Goal: Navigation & Orientation: Find specific page/section

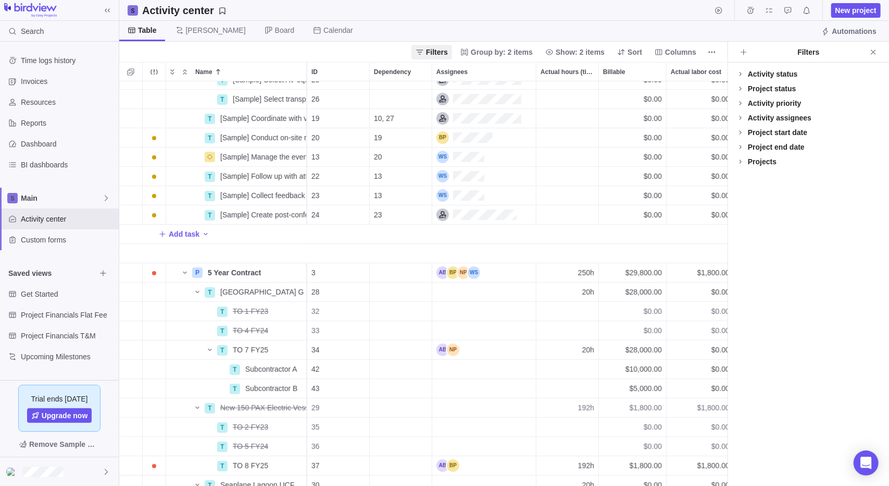
scroll to position [191, 250]
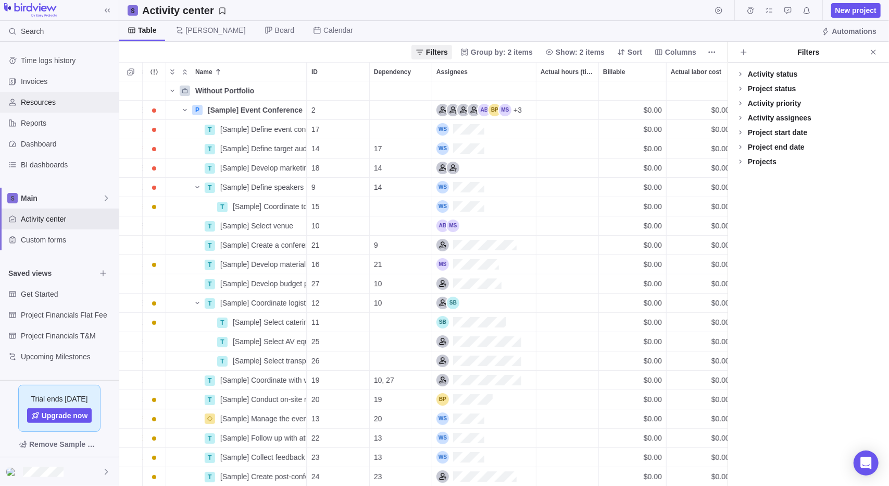
click at [47, 106] on span "Resources" at bounding box center [68, 102] width 94 height 10
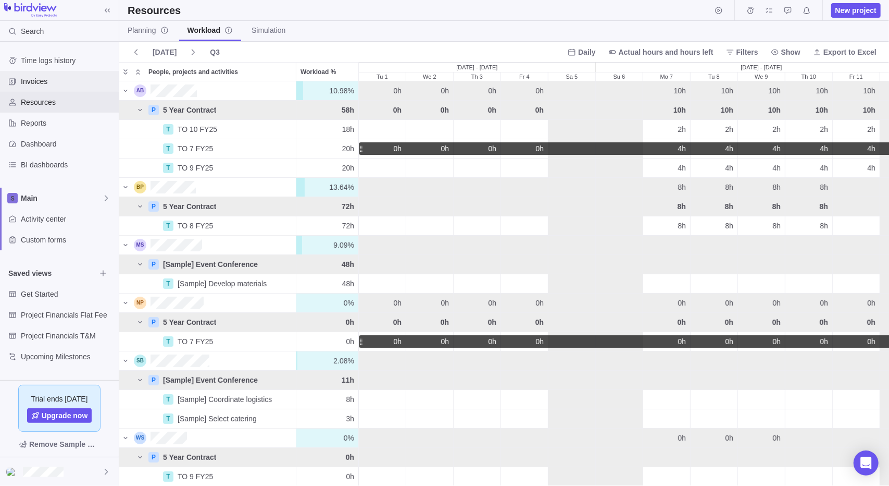
click at [49, 81] on span "Invoices" at bounding box center [68, 81] width 94 height 10
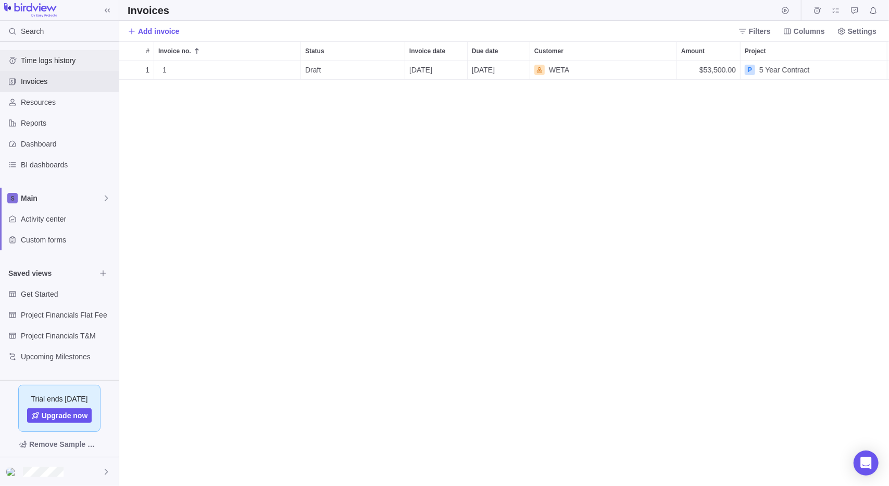
click at [67, 65] on span "Time logs history" at bounding box center [68, 60] width 94 height 10
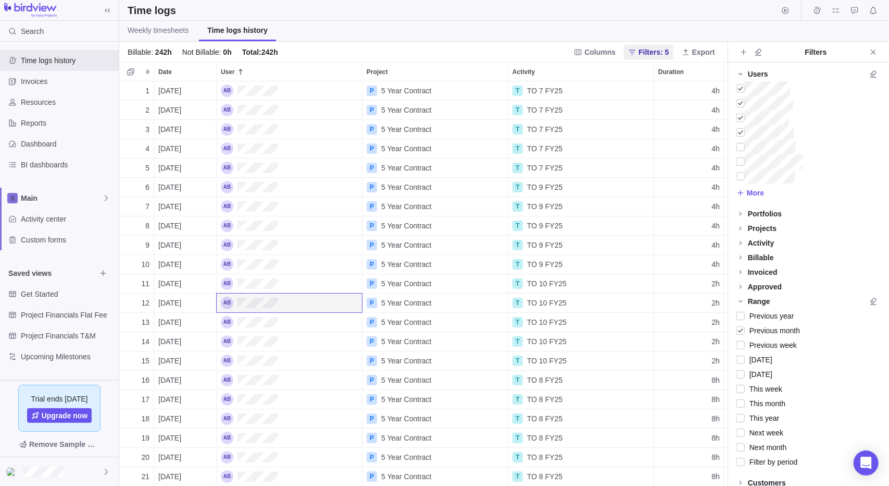
click at [179, 303] on span "[DATE]" at bounding box center [169, 303] width 23 height 10
click at [48, 140] on body "Search Time logs history Invoices Resources Reports Dashboard BI dashboards Mai…" at bounding box center [444, 243] width 889 height 486
click at [551, 261] on span "TO 9 FY25" at bounding box center [544, 264] width 35 height 10
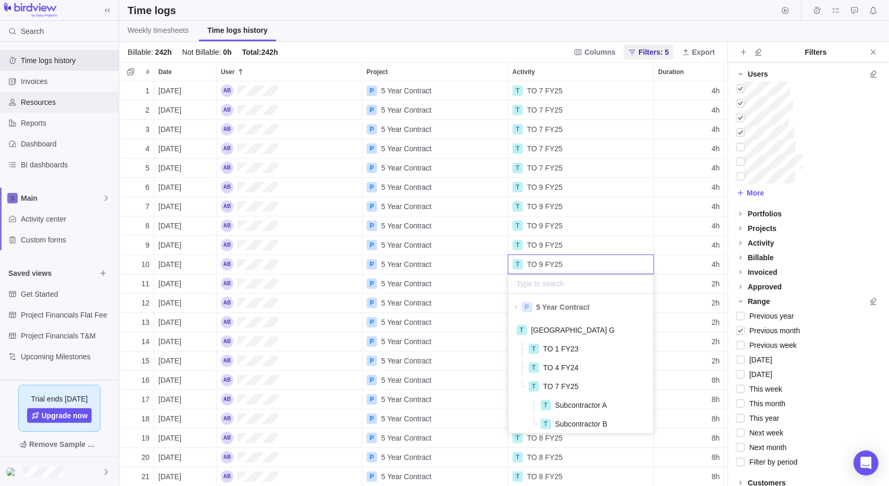
click at [31, 103] on body "Search Time logs history Invoices Resources Reports Dashboard BI dashboards Mai…" at bounding box center [444, 243] width 889 height 486
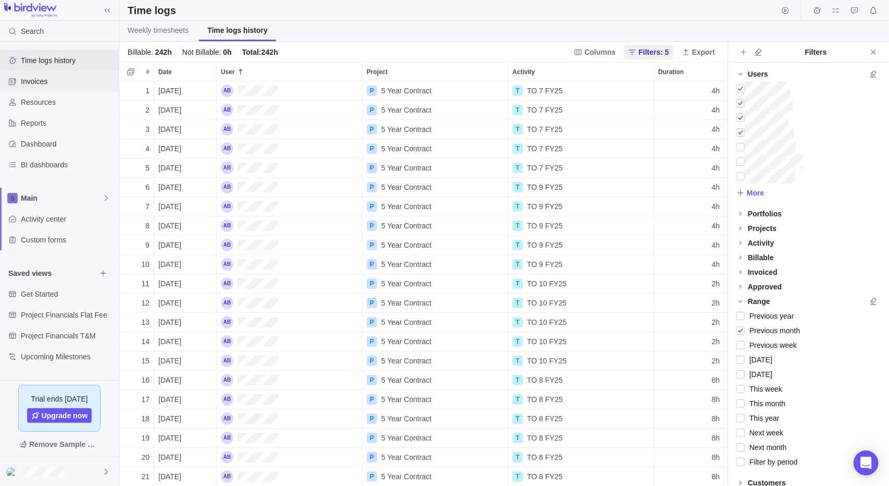
click at [48, 83] on span "Invoices" at bounding box center [68, 81] width 94 height 10
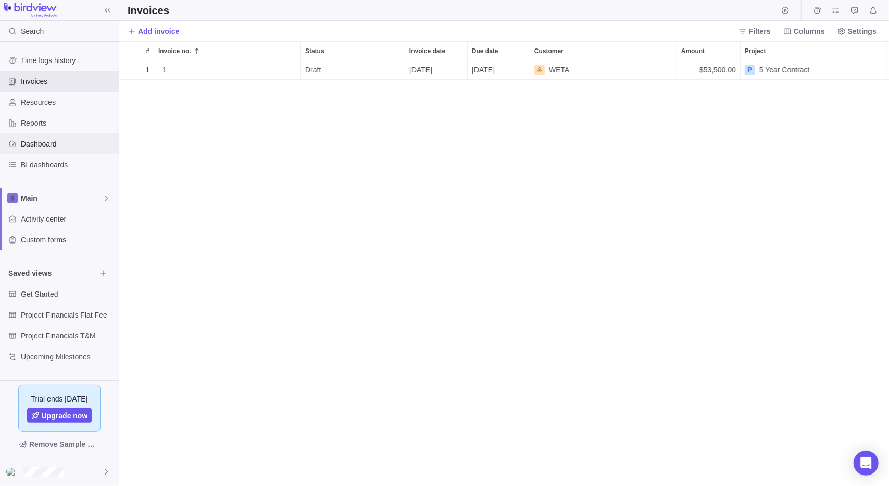
click at [44, 138] on div "Dashboard" at bounding box center [59, 143] width 119 height 21
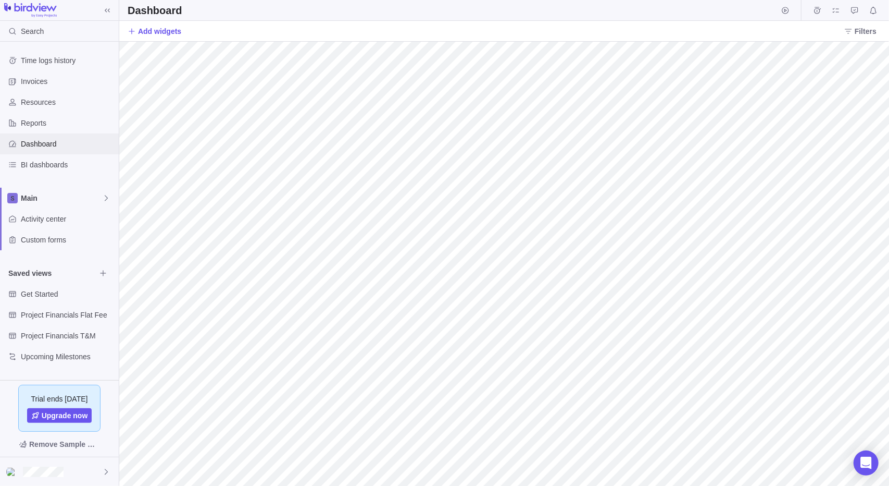
click at [51, 145] on span "Dashboard" at bounding box center [68, 144] width 94 height 10
click at [44, 218] on span "Activity center" at bounding box center [68, 219] width 94 height 10
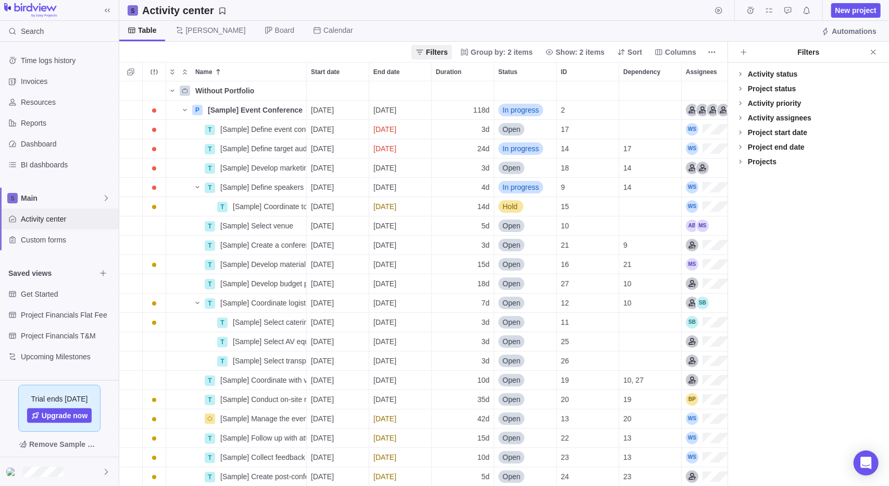
scroll to position [397, 601]
click at [55, 59] on span "Time logs history" at bounding box center [68, 60] width 94 height 10
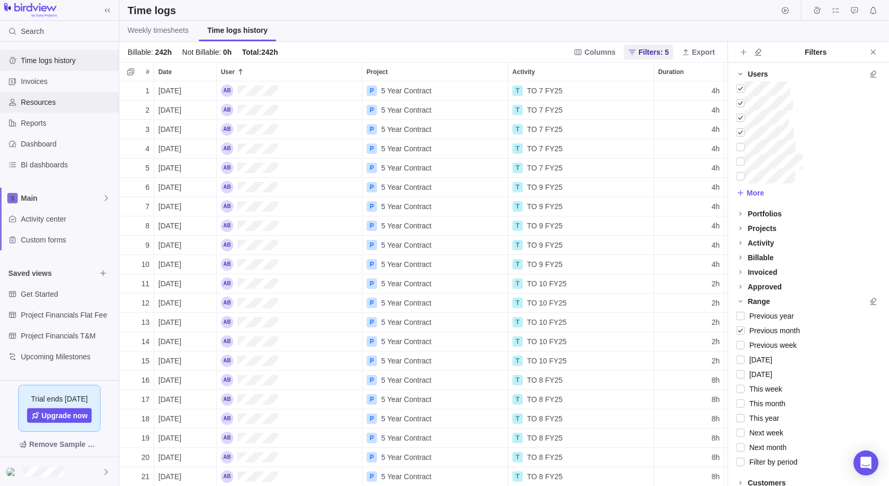
scroll to position [397, 601]
click at [65, 78] on span "Invoices" at bounding box center [68, 81] width 94 height 10
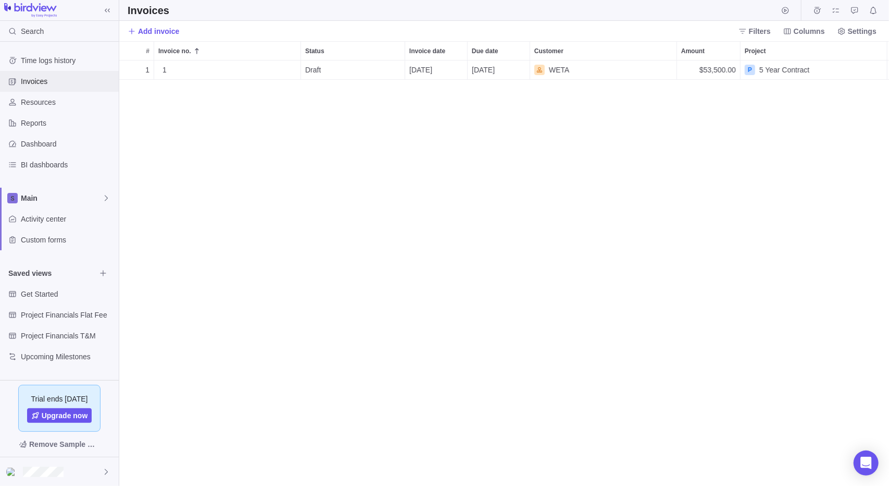
scroll to position [417, 762]
